Goal: Find contact information

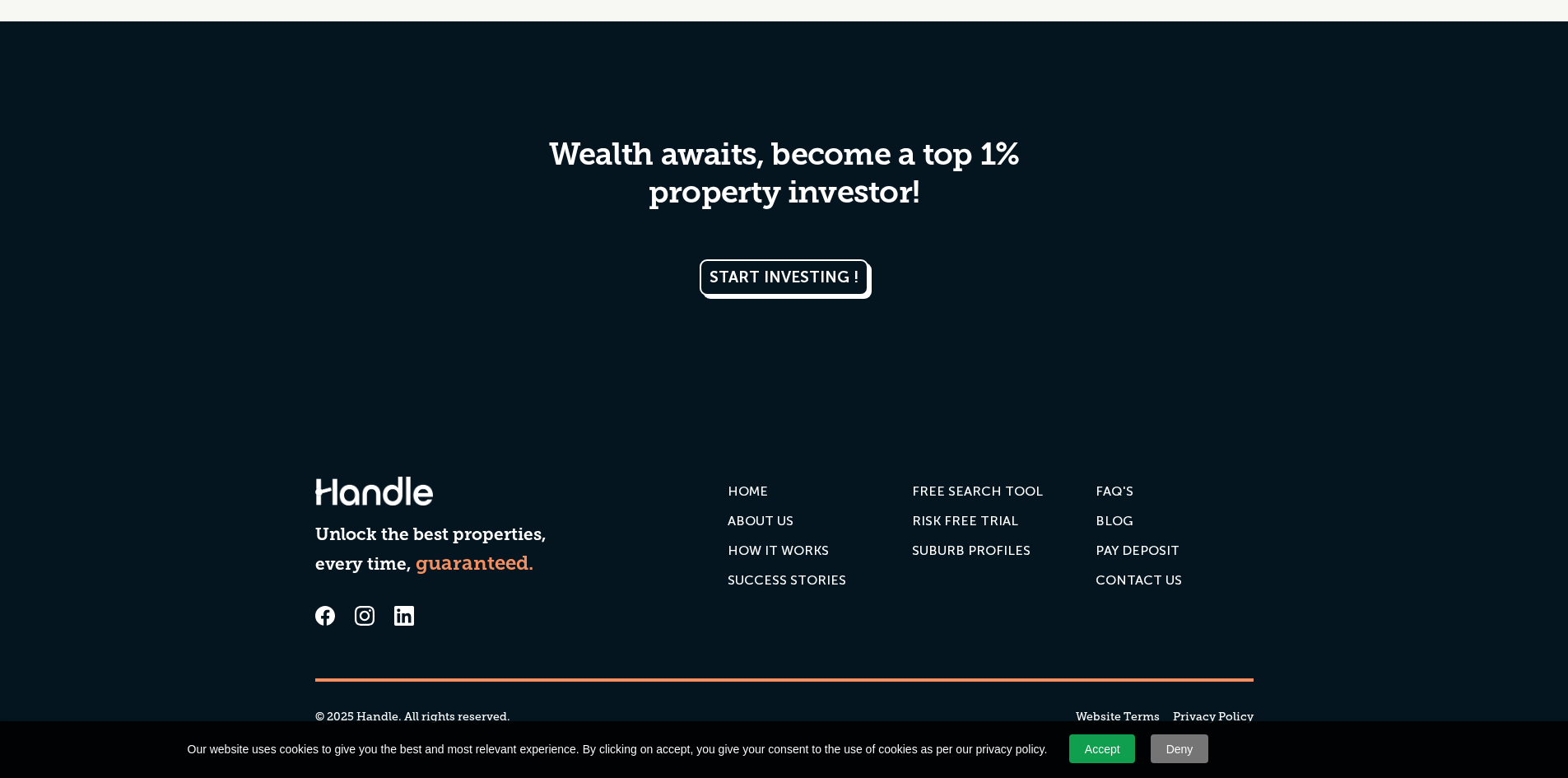
scroll to position [8321, 0]
click at [1132, 578] on div "Contact us" at bounding box center [1139, 580] width 86 height 16
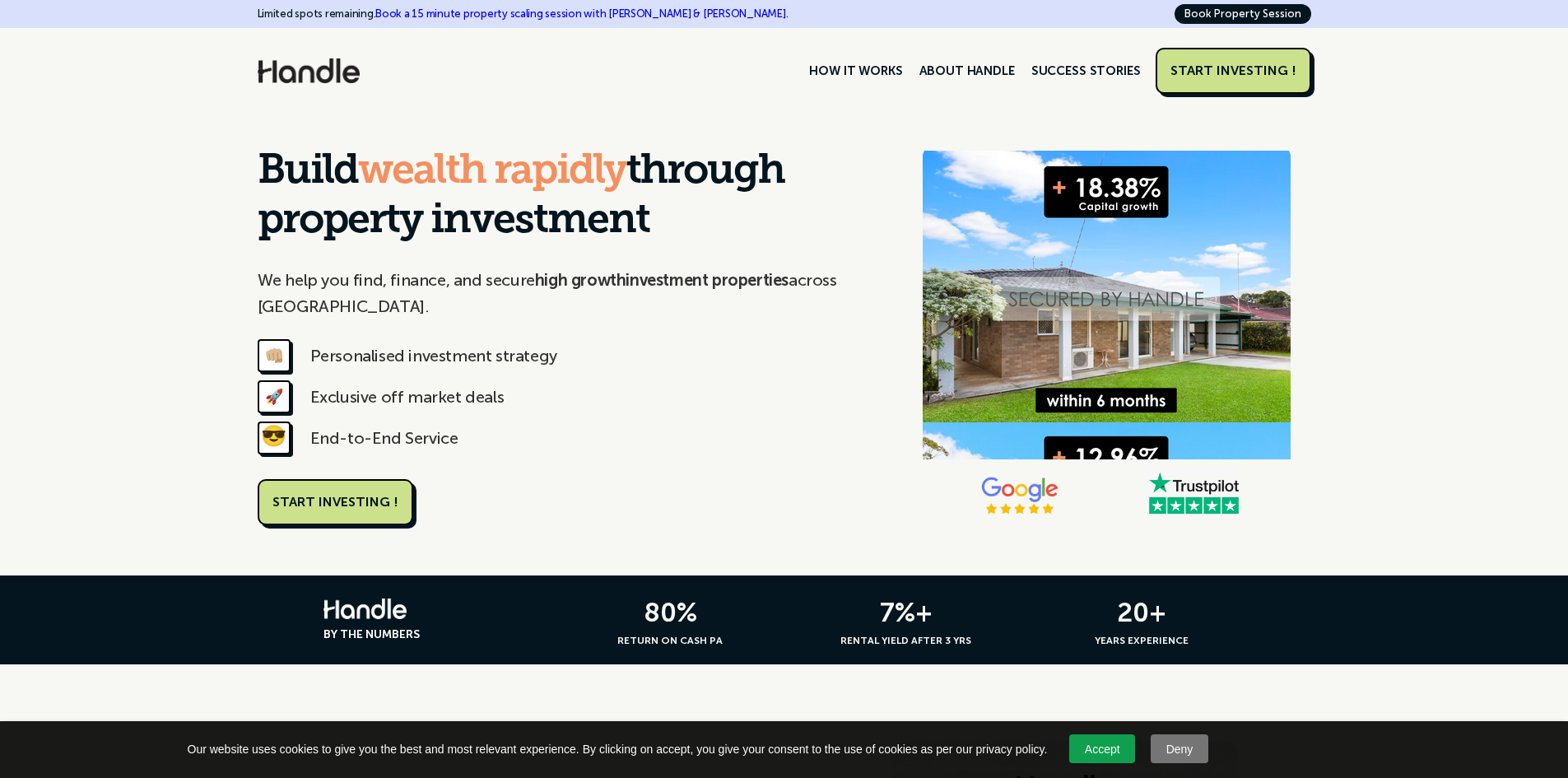
click at [350, 66] on img at bounding box center [308, 71] width 102 height 25
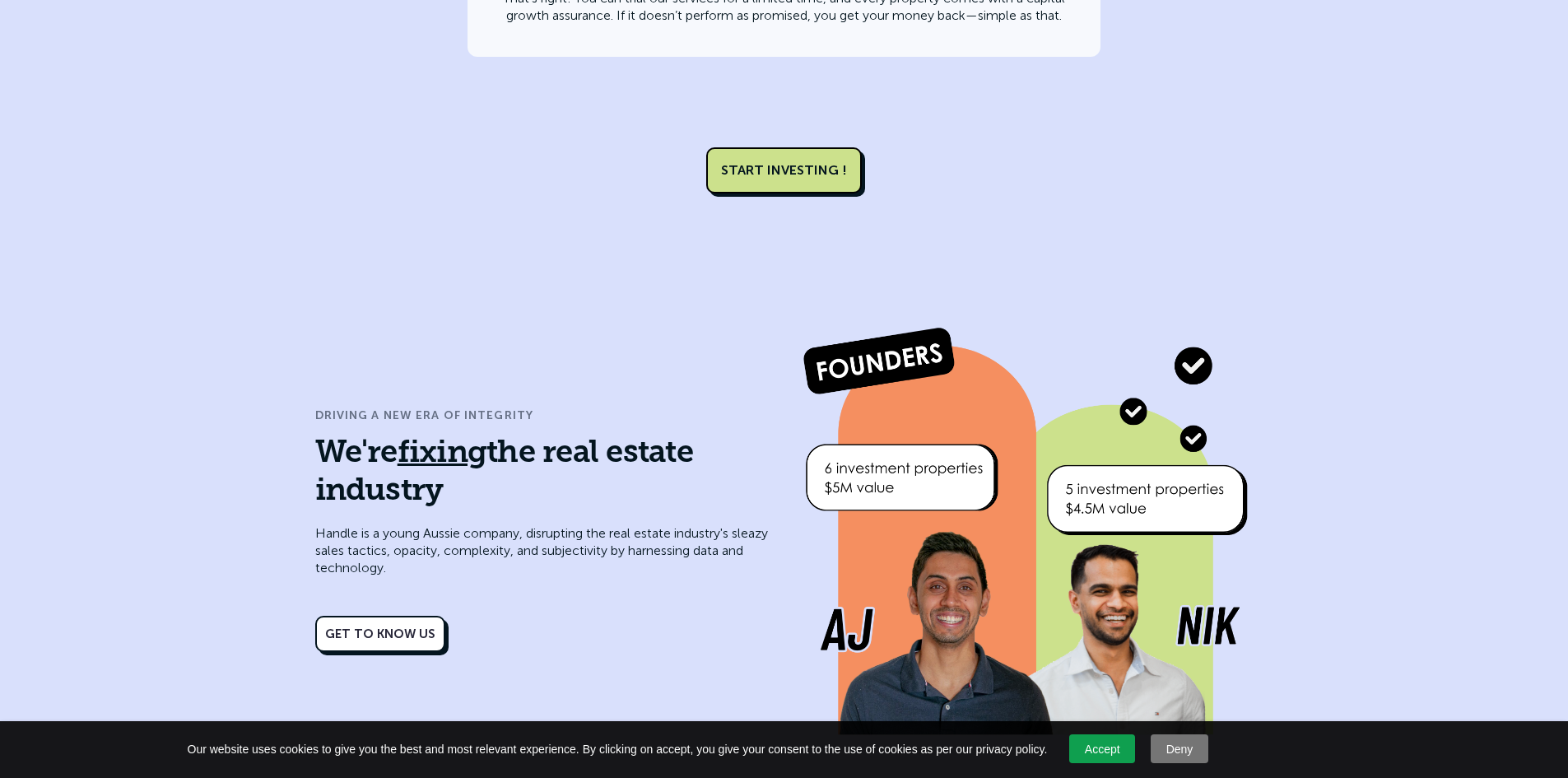
scroll to position [7243, 0]
